Goal: Information Seeking & Learning: Learn about a topic

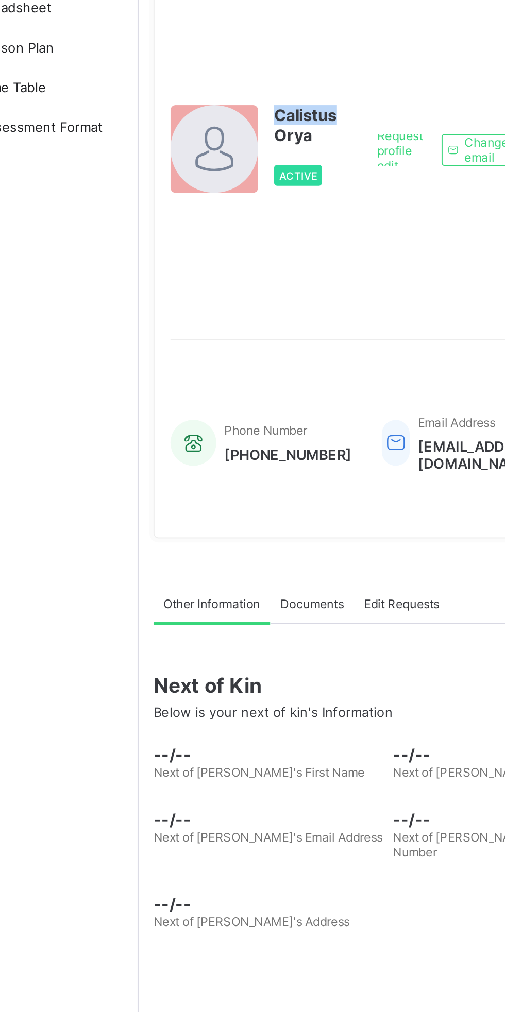
click at [95, 126] on span "Time Table" at bounding box center [82, 123] width 82 height 8
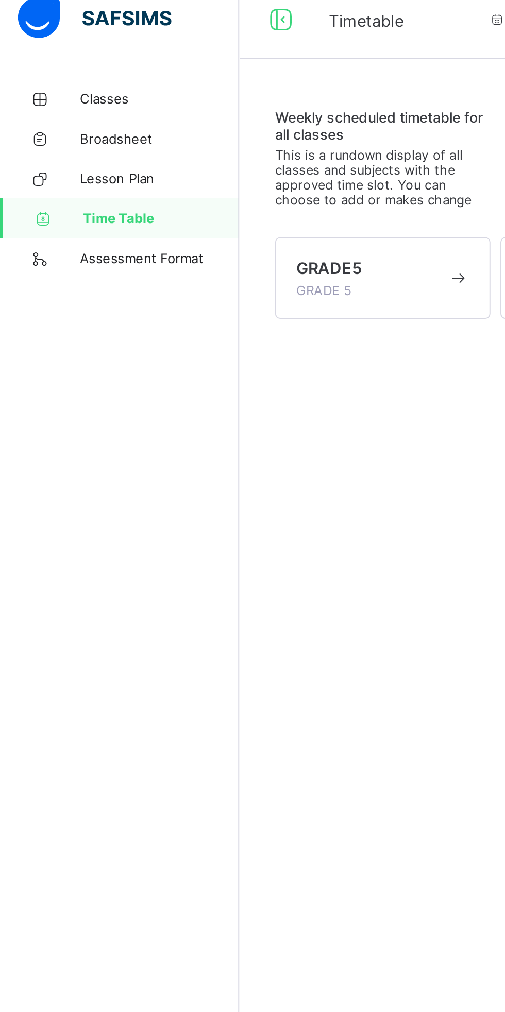
click at [57, 59] on span "Classes" at bounding box center [82, 62] width 82 height 8
click at [62, 64] on span "Classes" at bounding box center [82, 62] width 82 height 8
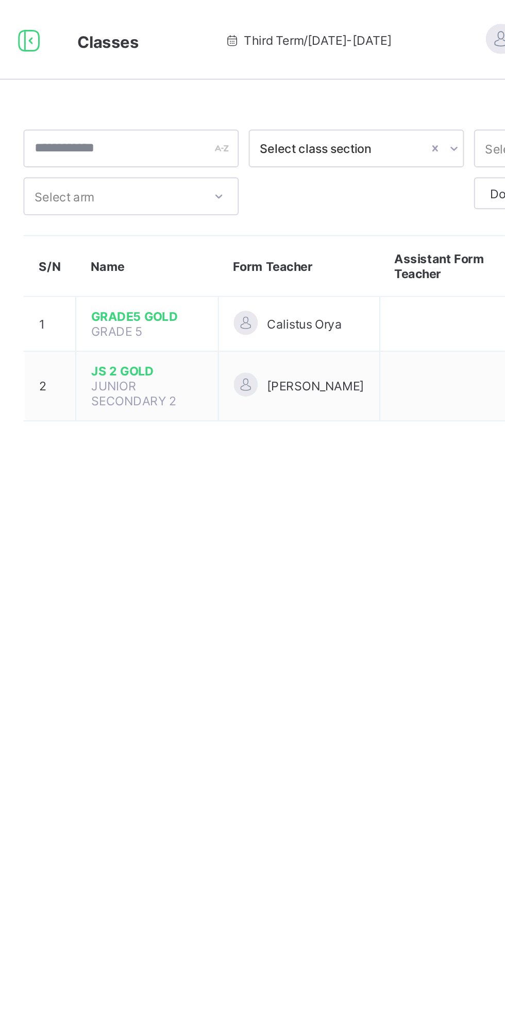
click at [205, 161] on span "GRADE5 GOLD" at bounding box center [206, 164] width 58 height 8
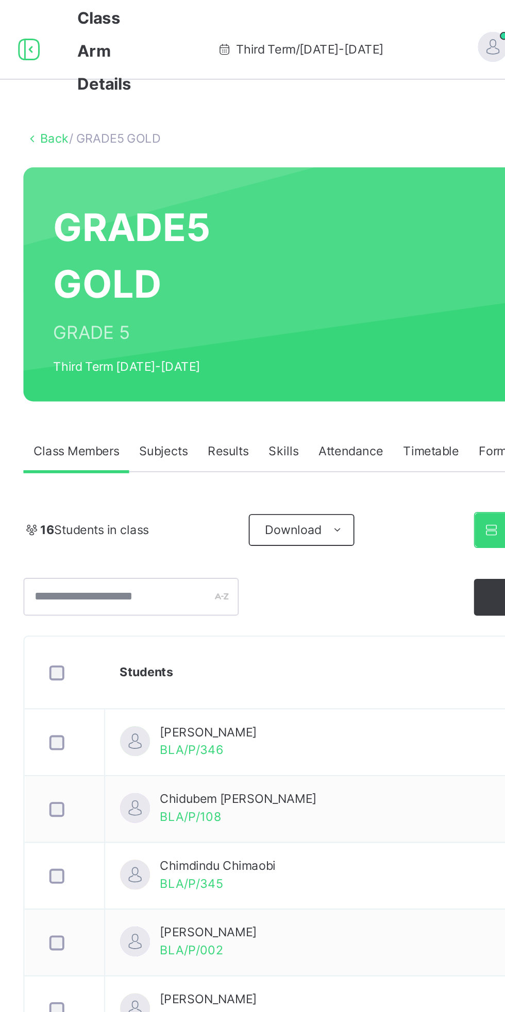
click at [248, 225] on div "Results" at bounding box center [247, 233] width 31 height 21
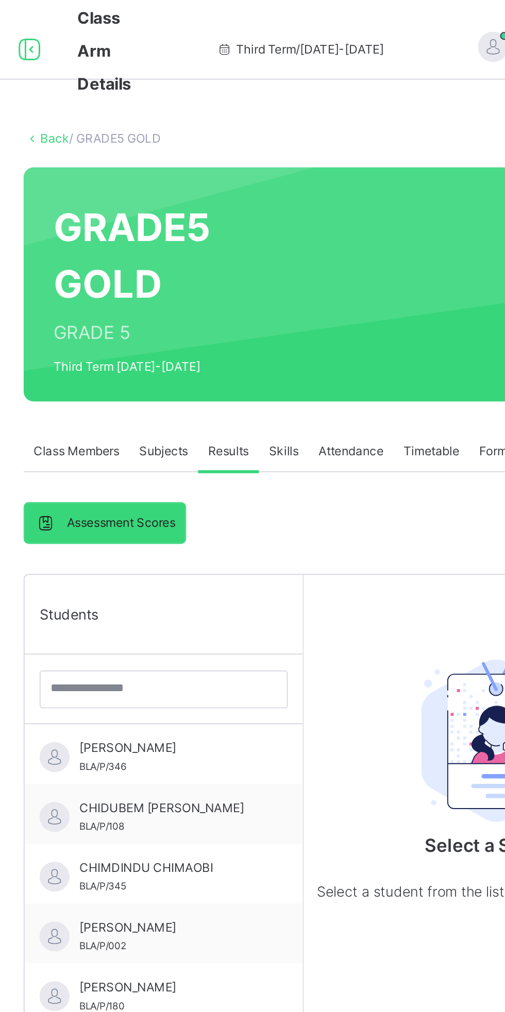
click at [192, 728] on span "[PERSON_NAME]" at bounding box center [217, 726] width 92 height 9
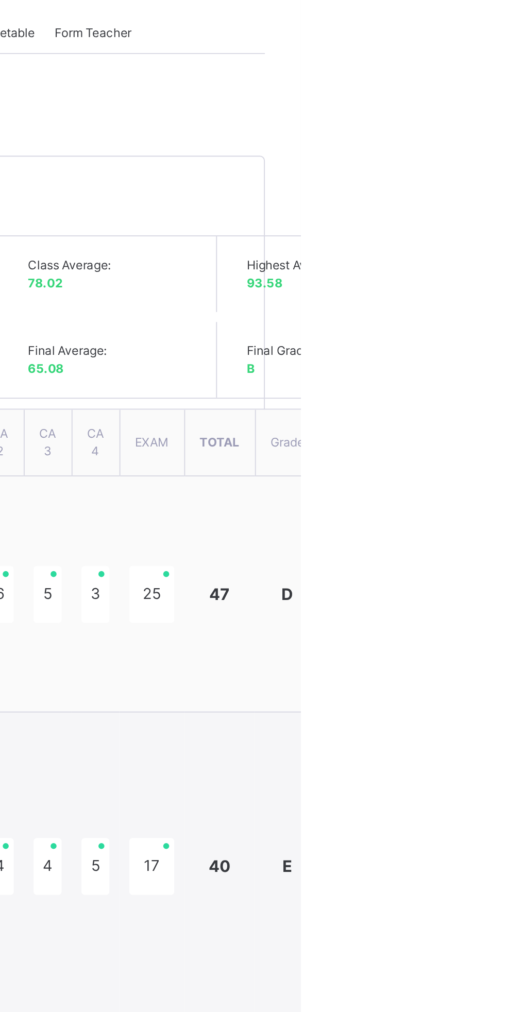
scroll to position [216, 0]
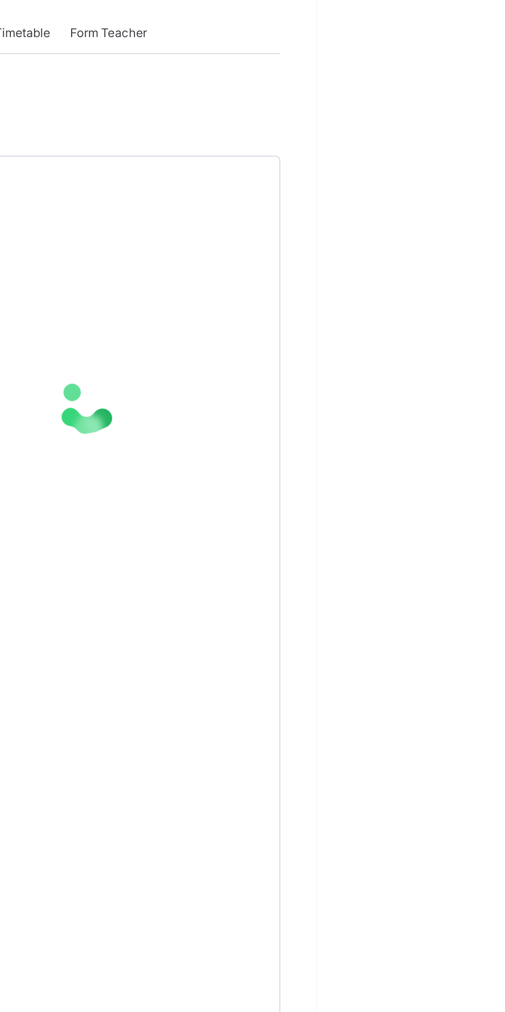
scroll to position [116, 0]
